Goal: Transaction & Acquisition: Obtain resource

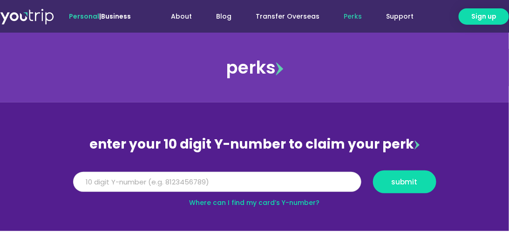
click at [167, 180] on input "Y Number" at bounding box center [217, 182] width 288 height 21
click at [169, 182] on input "Y Number" at bounding box center [217, 182] width 288 height 21
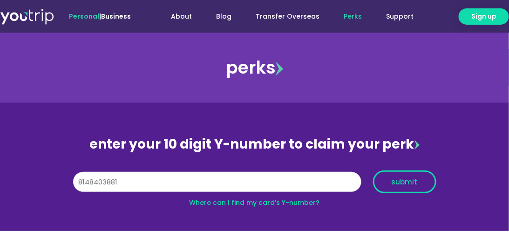
type input "8148403881"
click at [413, 184] on span "submit" at bounding box center [405, 181] width 26 height 7
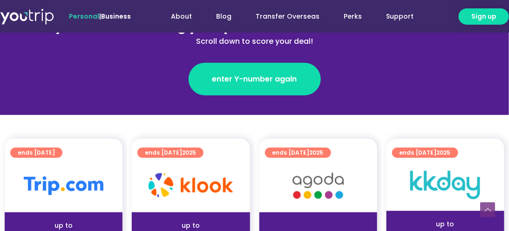
scroll to position [233, 0]
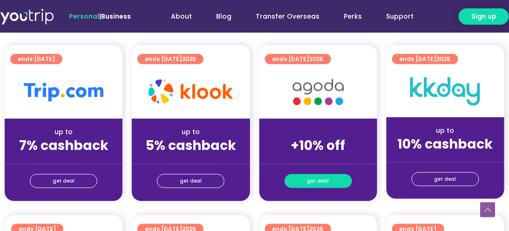
click at [336, 184] on link "get deal" at bounding box center [319, 181] width 68 height 14
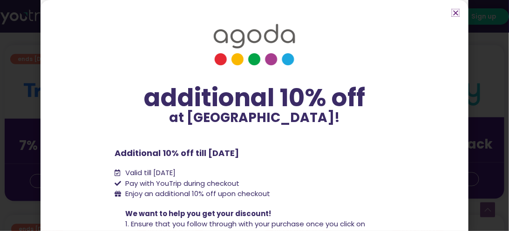
scroll to position [104, 0]
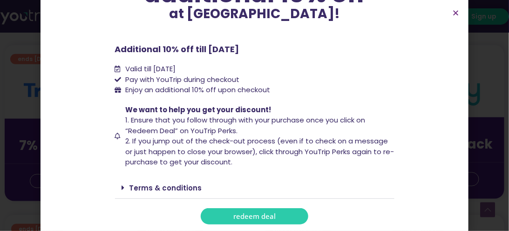
click at [233, 213] on span "redeem deal" at bounding box center [254, 216] width 42 height 7
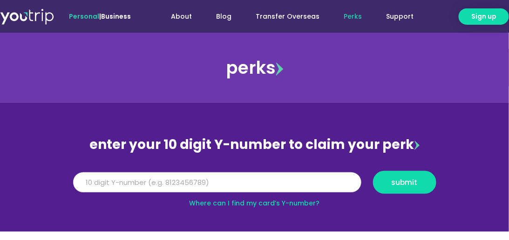
click at [208, 178] on input "Y Number" at bounding box center [217, 182] width 288 height 21
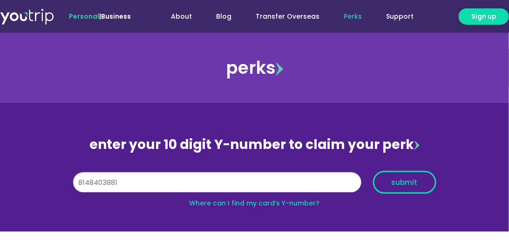
type input "8148403881"
click at [414, 182] on span "submit" at bounding box center [405, 181] width 26 height 7
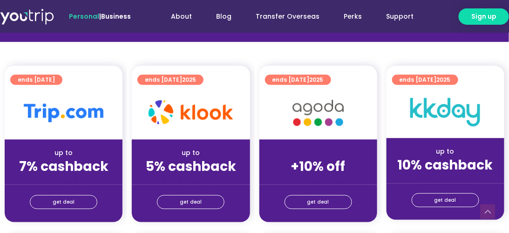
scroll to position [233, 0]
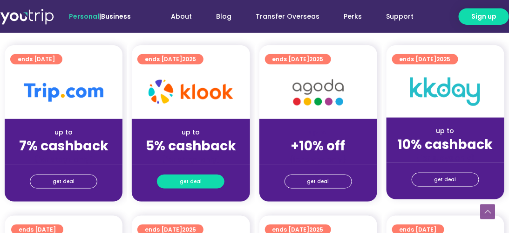
click at [194, 181] on span "get deal" at bounding box center [191, 181] width 22 height 13
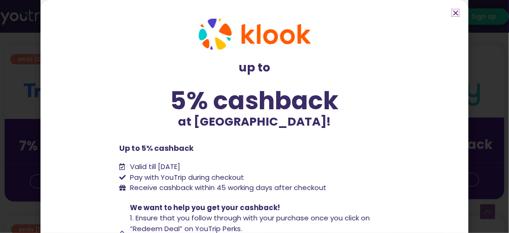
scroll to position [100, 0]
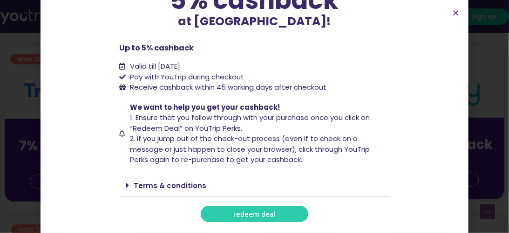
click at [246, 221] on link "redeem deal" at bounding box center [255, 214] width 108 height 16
